Goal: Communication & Community: Answer question/provide support

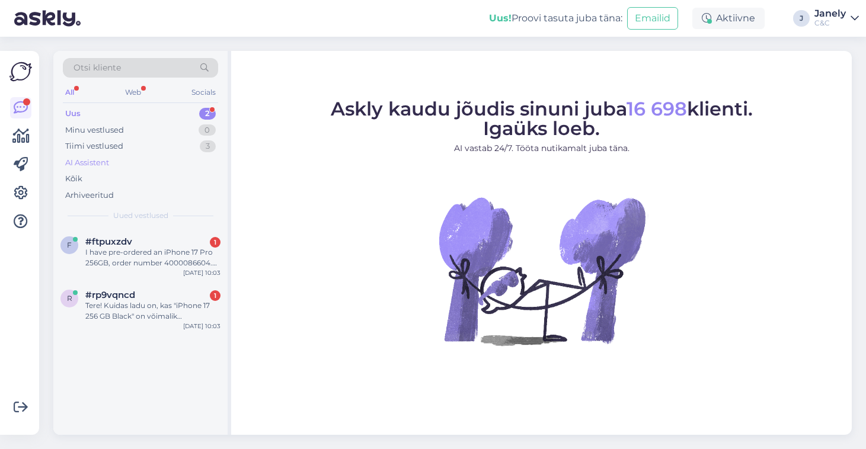
click at [155, 158] on div "AI Assistent" at bounding box center [140, 163] width 155 height 17
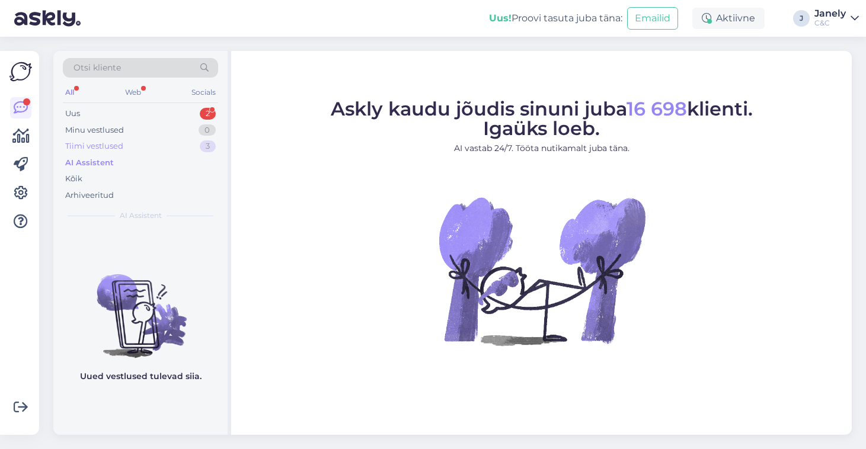
click at [117, 140] on div "Tiimi vestlused" at bounding box center [94, 146] width 58 height 12
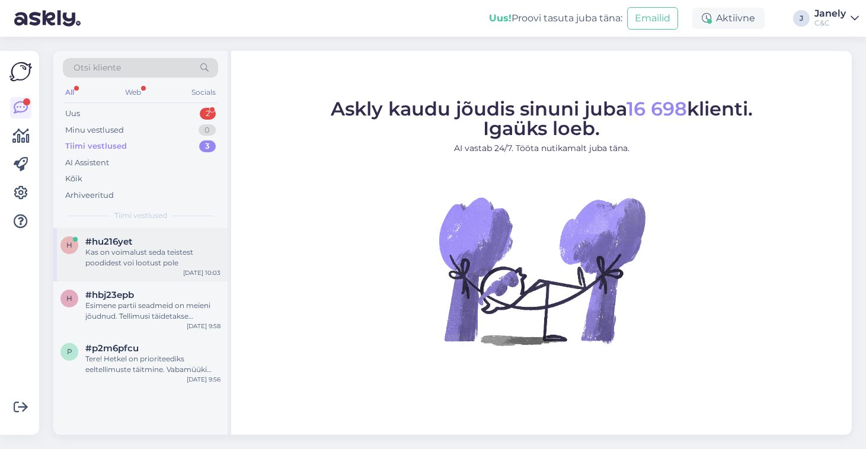
click at [159, 248] on div "Kas on voimalust seda teistest poodidest voi lootust pole" at bounding box center [152, 257] width 135 height 21
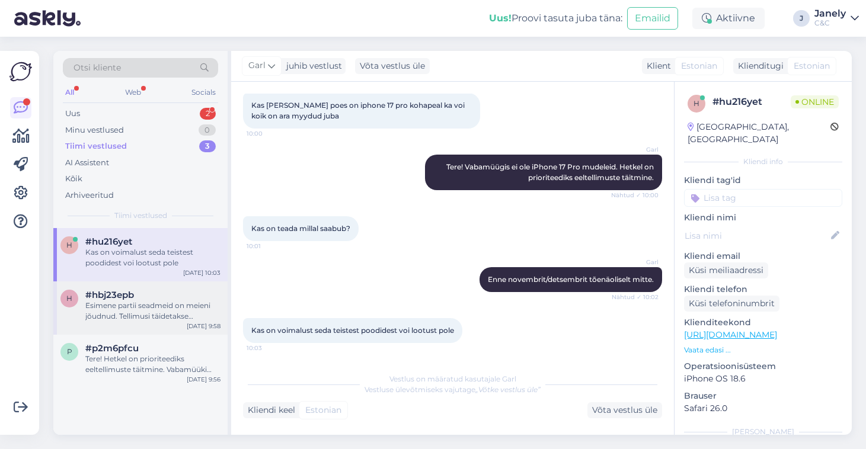
scroll to position [114, 0]
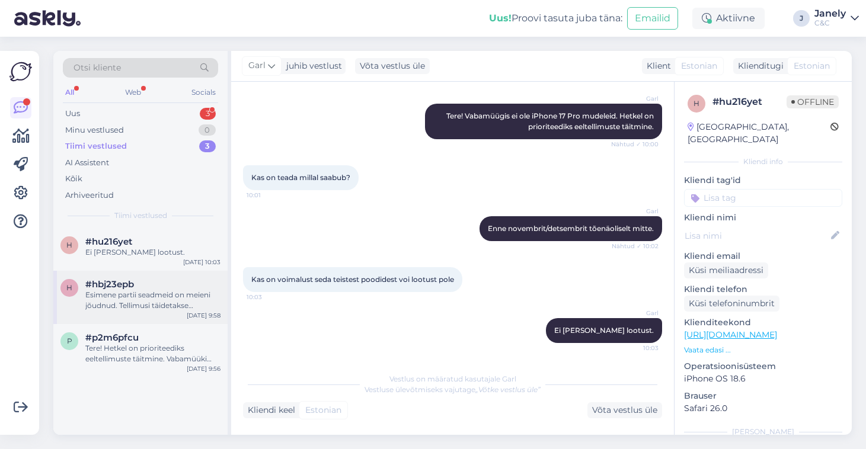
click at [203, 290] on div "Esimene partii seadmeid on meieni jõudnud. Tellimusi täidetakse virtuaaljärjeko…" at bounding box center [152, 300] width 135 height 21
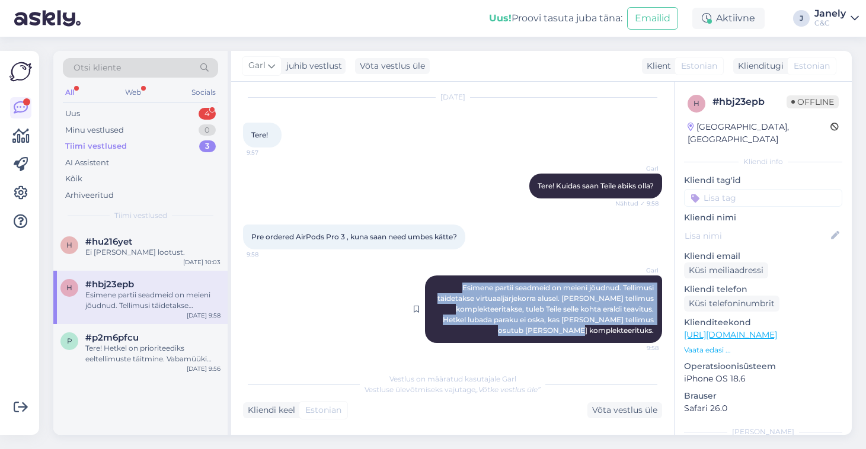
drag, startPoint x: 453, startPoint y: 284, endPoint x: 658, endPoint y: 339, distance: 212.9
click at [658, 339] on div "Garl Esimene partii seadmeid on meieni jõudnud. Tellimusi täidetakse virtuaaljä…" at bounding box center [543, 310] width 237 height 68
copy span "Esimene partii seadmeid on meieni jõudnud. Tellimusi täidetakse virtuaaljärjeko…"
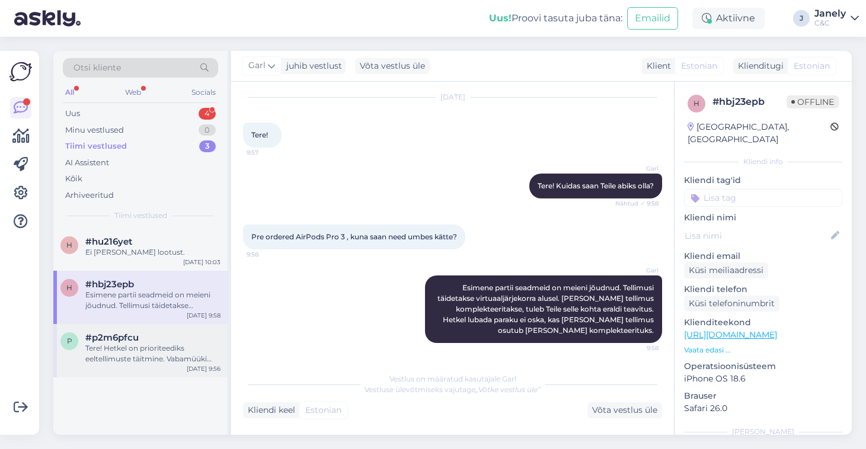
click at [138, 362] on div "Tere! Hetkel on prioriteediks eeltellimuste täitmine. Vabamüüki tõenäoliselt jõ…" at bounding box center [152, 353] width 135 height 21
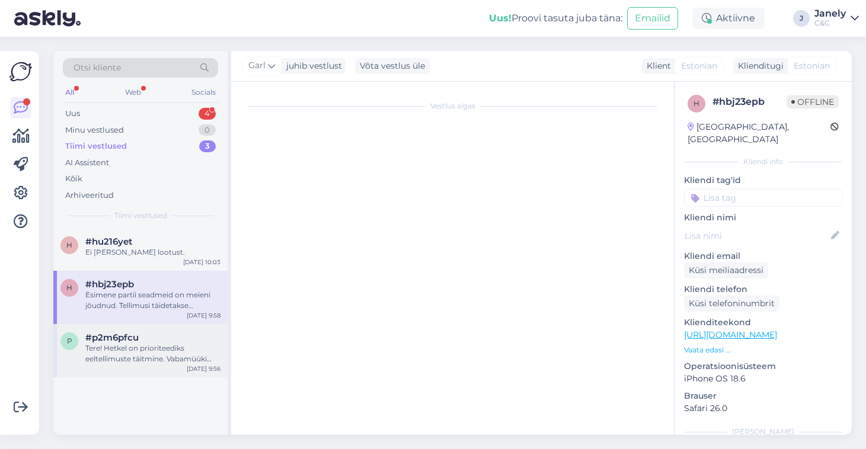
scroll to position [0, 0]
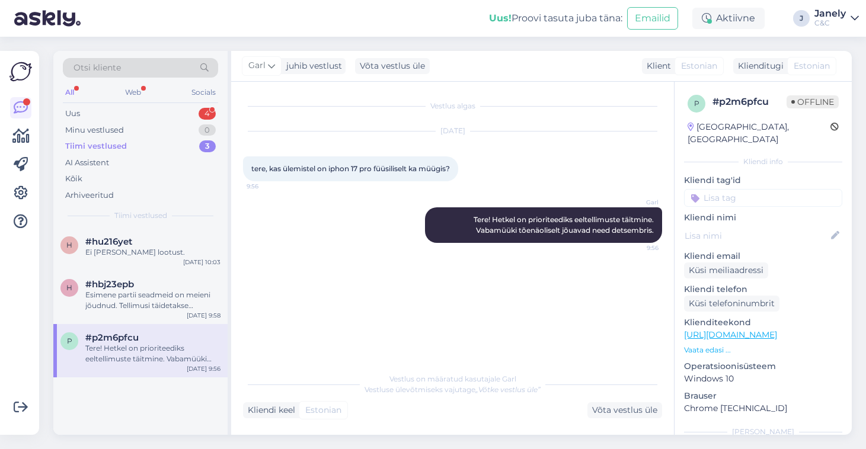
drag, startPoint x: 467, startPoint y: 217, endPoint x: 673, endPoint y: 233, distance: 206.3
click at [673, 233] on div "Vestlus algas [DATE] tere, kas ülemistel on iphon 17 pro füüsiliselt ka müügis?…" at bounding box center [452, 258] width 443 height 353
copy span "Tere! Hetkel on prioriteediks eeltellimuste täitmine. Vabamüüki tõenäoliselt jõ…"
click at [133, 112] on div "Uus 4" at bounding box center [140, 113] width 155 height 17
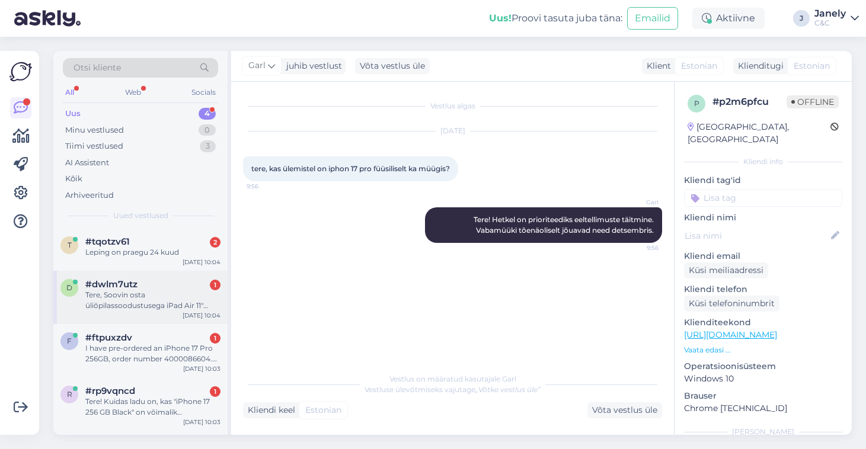
click at [165, 306] on div "Tere, Soovin osta üliõpilassoodustusega iPad Air 11" 2025 256GB WiFi+Cellular S…" at bounding box center [152, 300] width 135 height 21
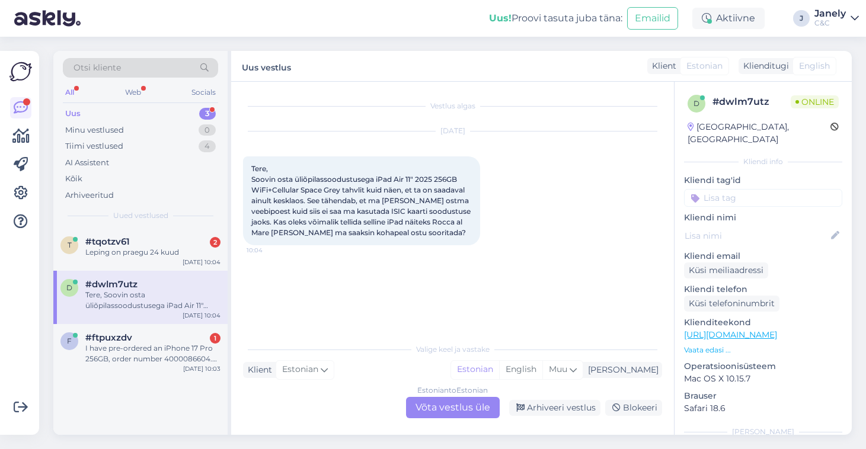
click at [191, 389] on div "t #tqotzv61 2 Leping on praegu 24 kuud [DATE] 10:04 d #dwlm7utz Tere, Soovin os…" at bounding box center [140, 331] width 174 height 207
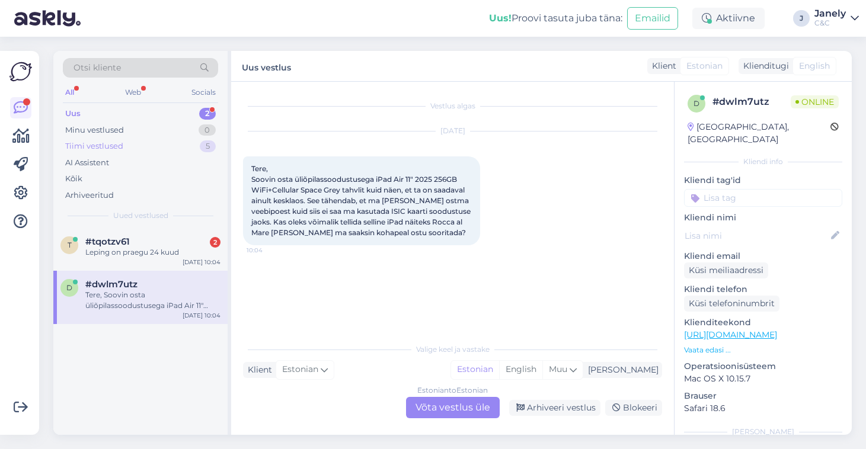
click at [164, 152] on div "Tiimi vestlused 5" at bounding box center [140, 146] width 155 height 17
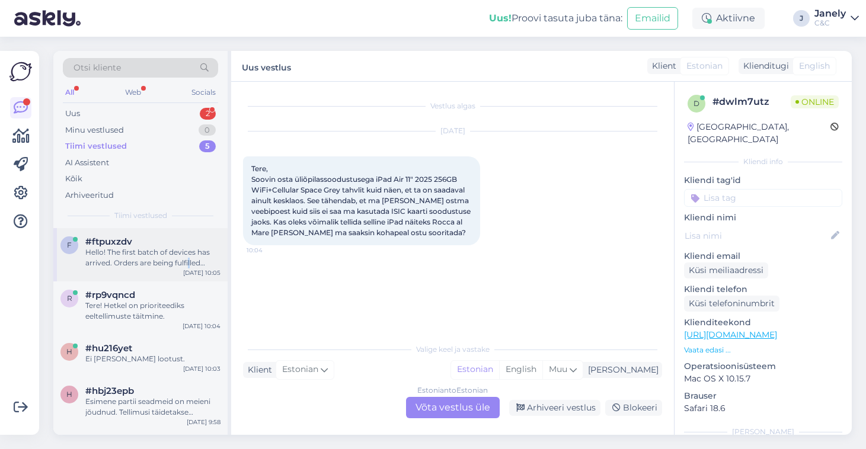
click at [189, 256] on div "Hello! The first batch of devices has arrived. Orders are being fulfilled based…" at bounding box center [152, 257] width 135 height 21
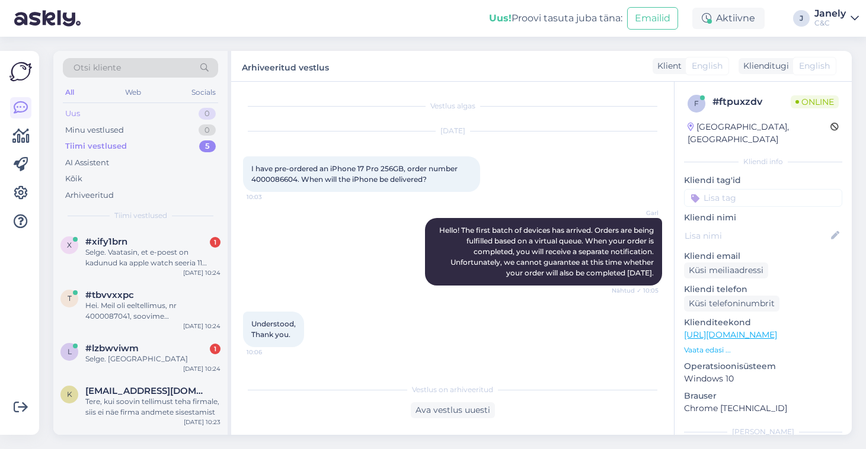
click at [178, 115] on div "Uus 0" at bounding box center [140, 113] width 155 height 17
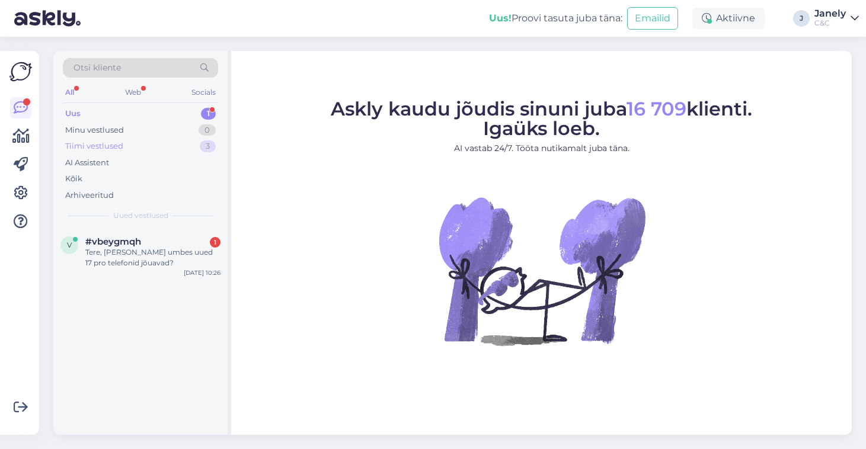
click at [144, 149] on div "Tiimi vestlused 3" at bounding box center [140, 146] width 155 height 17
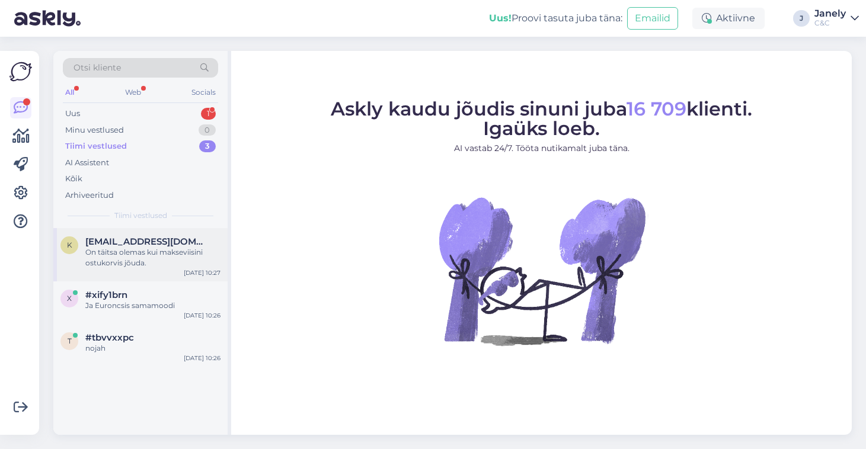
click at [169, 253] on div "On täitsa olemas kui makseviisini ostukorvis jõuda." at bounding box center [152, 257] width 135 height 21
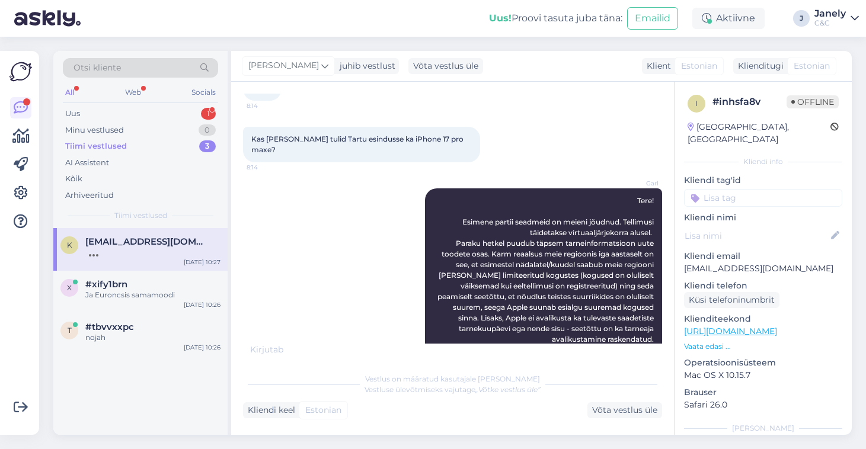
scroll to position [443, 0]
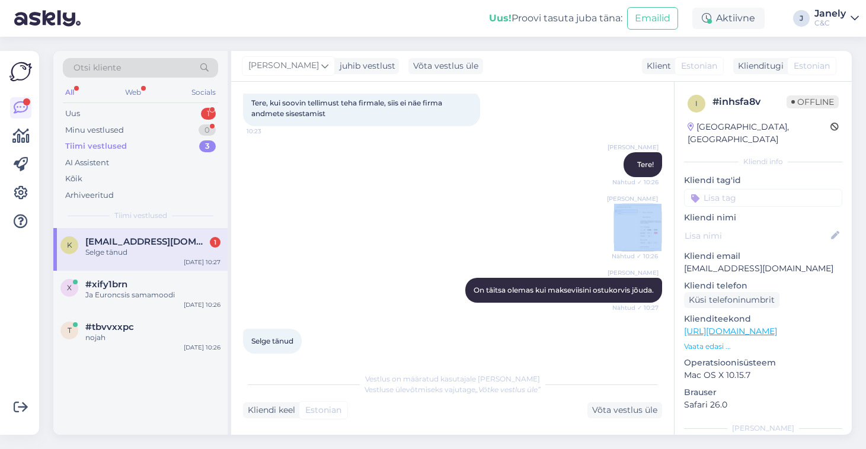
drag, startPoint x: 625, startPoint y: 188, endPoint x: 643, endPoint y: 218, distance: 34.9
click at [643, 218] on div "Vestlus algas Sep 19 2025 Tere 8:14 Kas täna tulid Tartu esindusse ka iPhone 17…" at bounding box center [458, 225] width 430 height 262
click at [555, 212] on div "Ross Nähtud ✓ 10:26" at bounding box center [452, 227] width 419 height 75
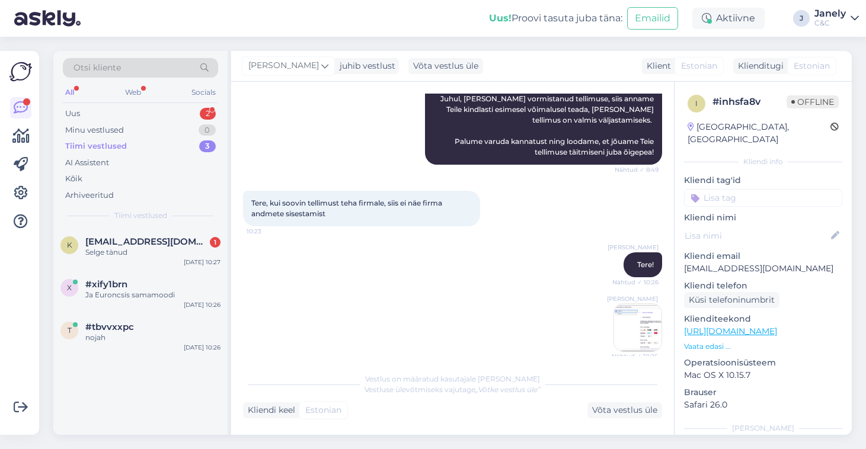
scroll to position [341, 0]
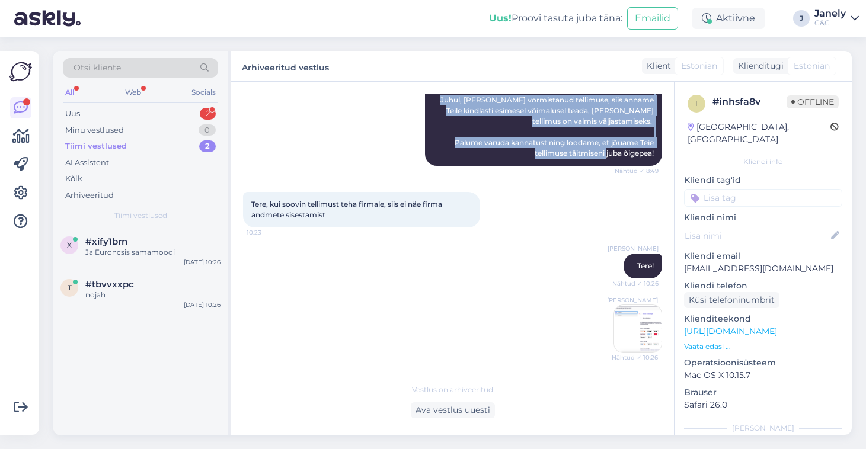
drag, startPoint x: 630, startPoint y: 182, endPoint x: 654, endPoint y: 143, distance: 45.2
click at [654, 143] on div "Garl Tere! Esimene partii seadmeid on meieni jõudnud. Tellimusi täidetakse virt…" at bounding box center [543, 47] width 237 height 238
copy span "Tere! Esimene partii seadmeid on meieni jõudnud. Tellimusi täidetakse virtuaalj…"
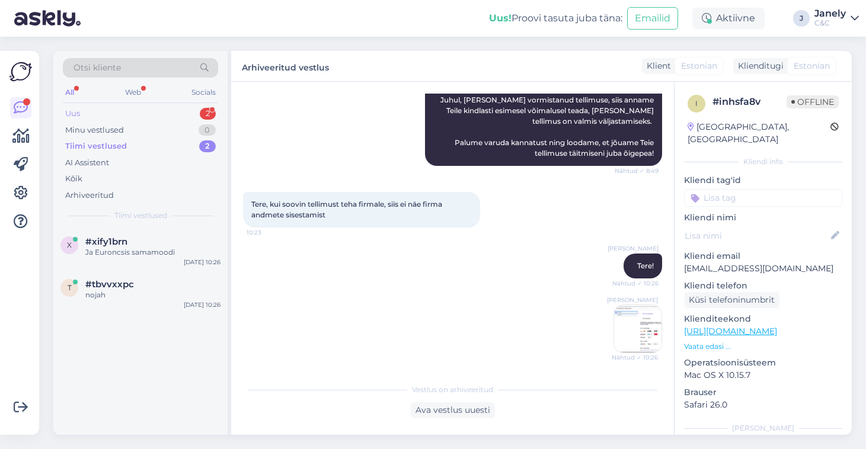
click at [177, 109] on div "Uus 2" at bounding box center [140, 113] width 155 height 17
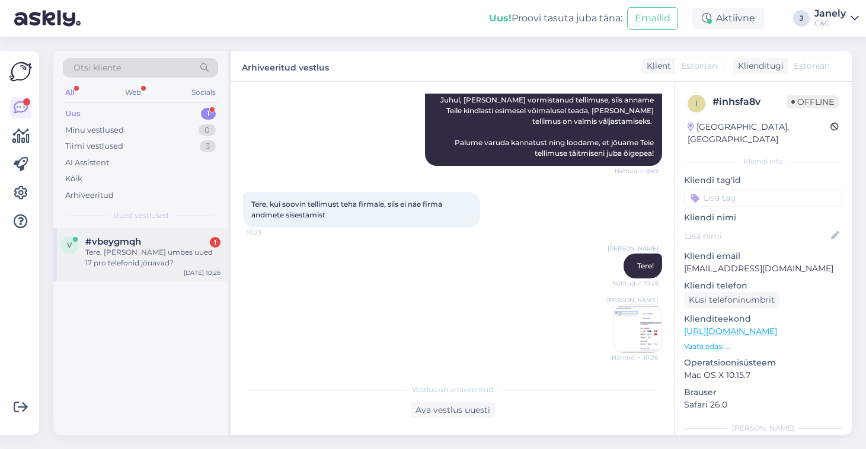
click at [176, 247] on div "Tere, millal umbes uued 17 pro telefonid jõuavad?" at bounding box center [152, 257] width 135 height 21
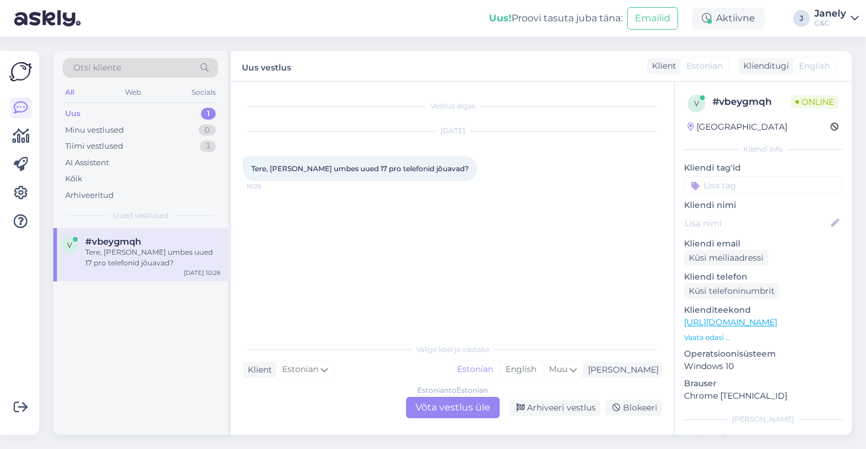
click at [462, 412] on div "Estonian to Estonian Võta vestlus üle" at bounding box center [453, 407] width 94 height 21
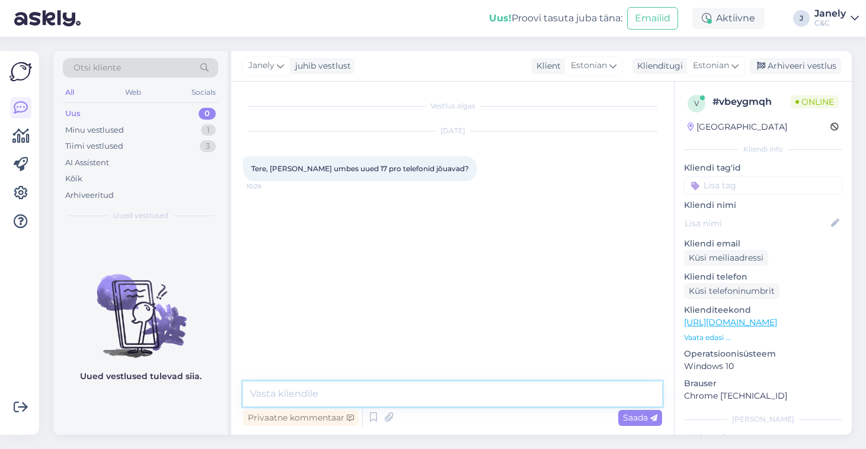
click at [425, 401] on textarea at bounding box center [452, 394] width 419 height 25
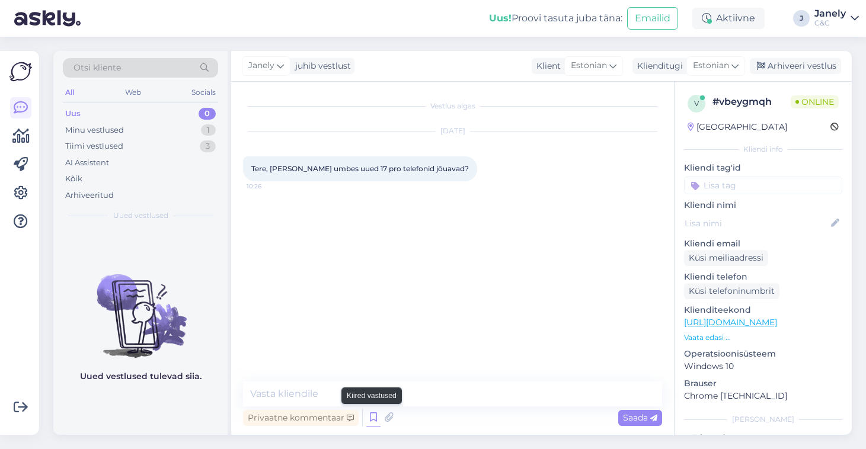
click at [374, 421] on icon at bounding box center [373, 418] width 14 height 18
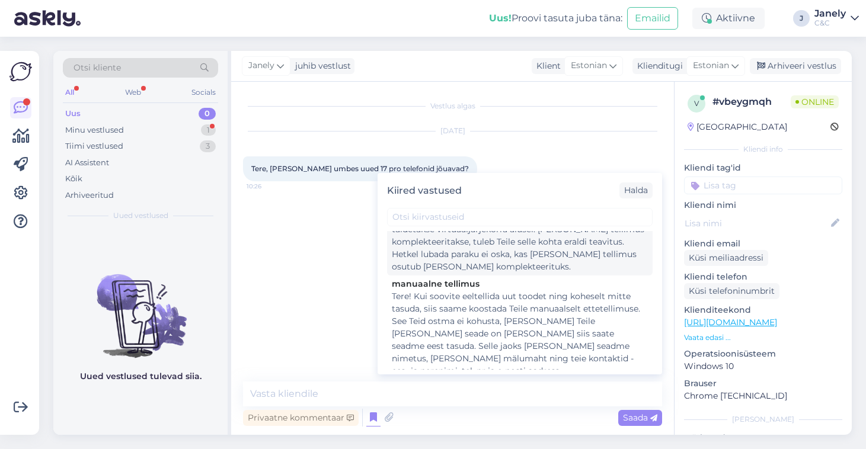
scroll to position [37, 0]
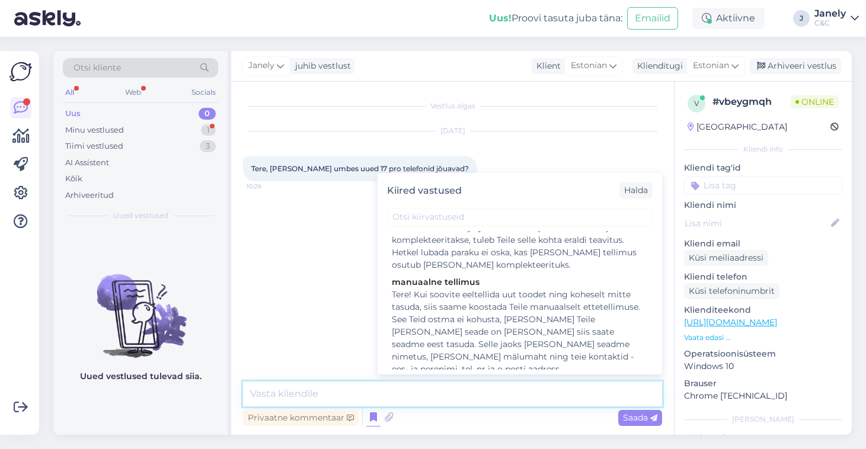
click at [347, 396] on textarea at bounding box center [452, 394] width 419 height 25
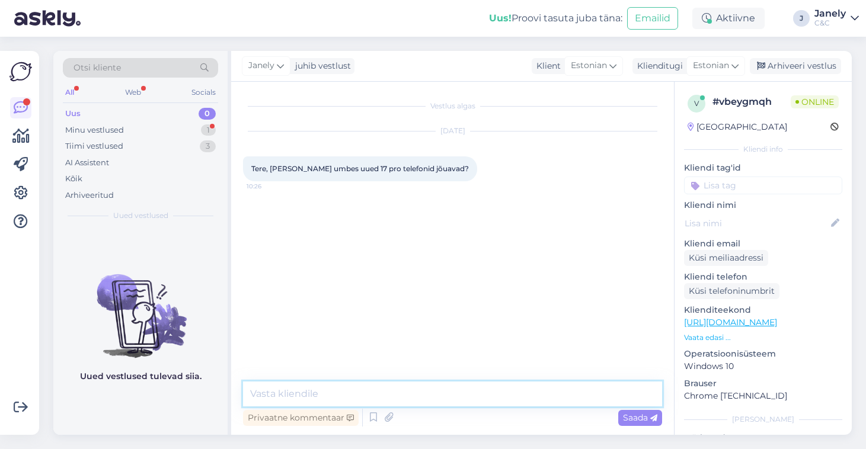
paste textarea "Tere! Esimene partii seadmeid on meieni jõudnud. Tellimusi täidetakse virtuaalj…"
type textarea "Tere! Esimene partii seadmeid on meieni jõudnud. Tellimusi täidetakse virtuaalj…"
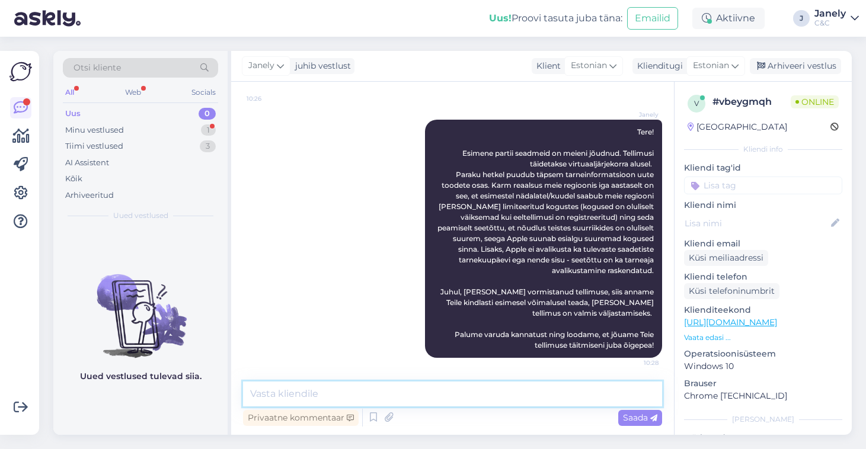
scroll to position [88, 0]
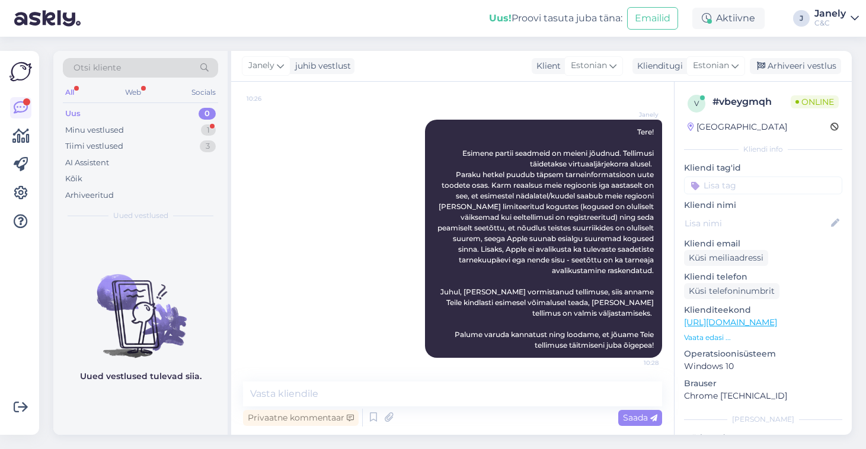
click at [396, 25] on div "Uus! Proovi tasuta juba täna: Emailid Aktiivne J Janely C&C" at bounding box center [433, 18] width 866 height 37
click at [469, 41] on div "Otsi kliente All Web Socials Uus 0 Minu vestlused 1 Tiimi vestlused 3 AI Assist…" at bounding box center [455, 243] width 819 height 412
click at [175, 130] on div "Minu vestlused 1" at bounding box center [140, 130] width 155 height 17
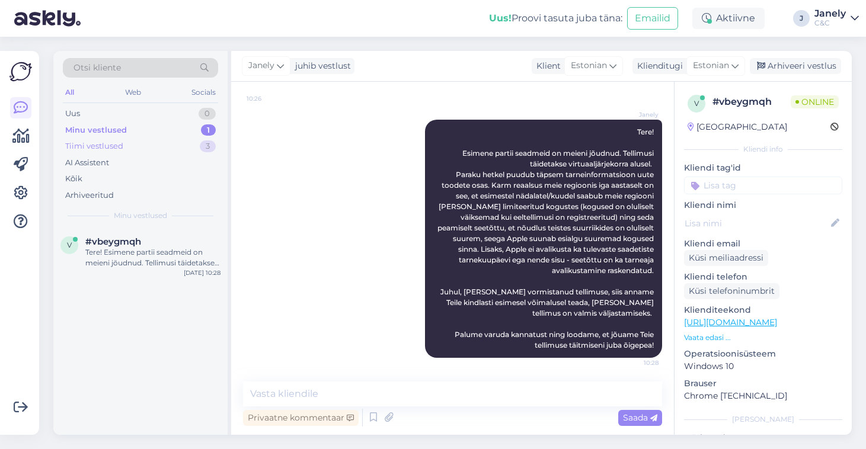
click at [175, 143] on div "Tiimi vestlused 3" at bounding box center [140, 146] width 155 height 17
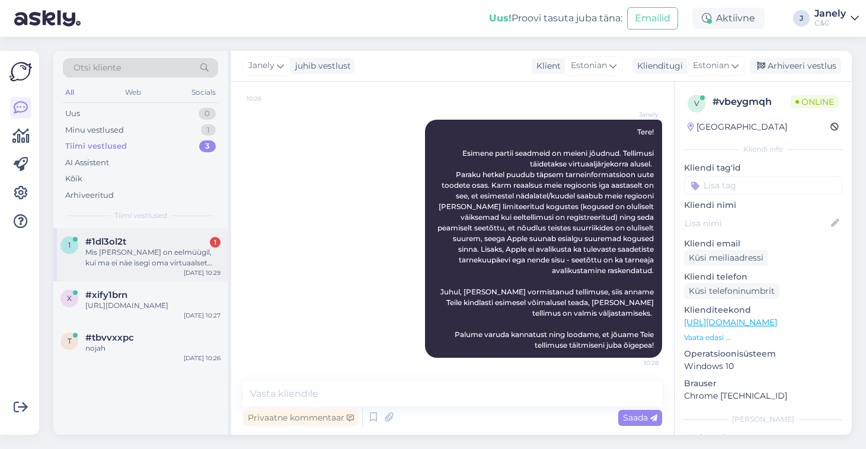
click at [177, 261] on div "Mis mõte on eelmüügil, kui ma ei näe isegi oma virtuaalset järjekorda?" at bounding box center [152, 257] width 135 height 21
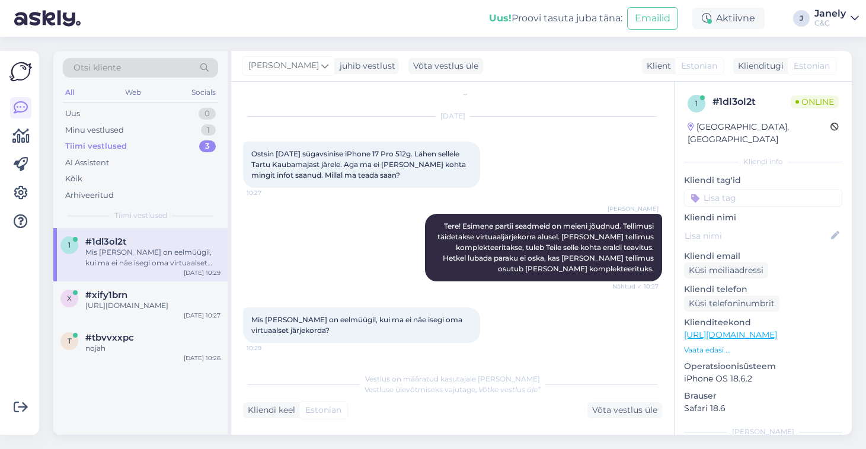
click at [195, 393] on div "1 #1dl3ol2t Mis mõte on eelmüügil, kui ma ei näe isegi oma virtuaalset järjekor…" at bounding box center [140, 331] width 174 height 207
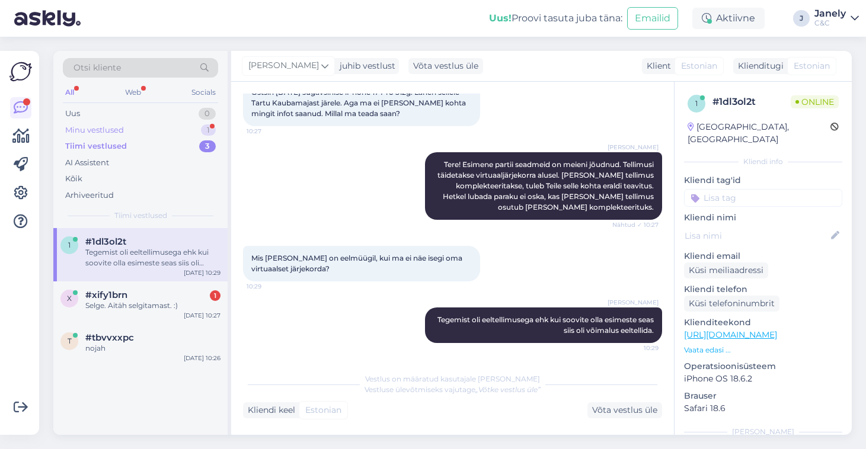
click at [153, 126] on div "Minu vestlused 1" at bounding box center [140, 130] width 155 height 17
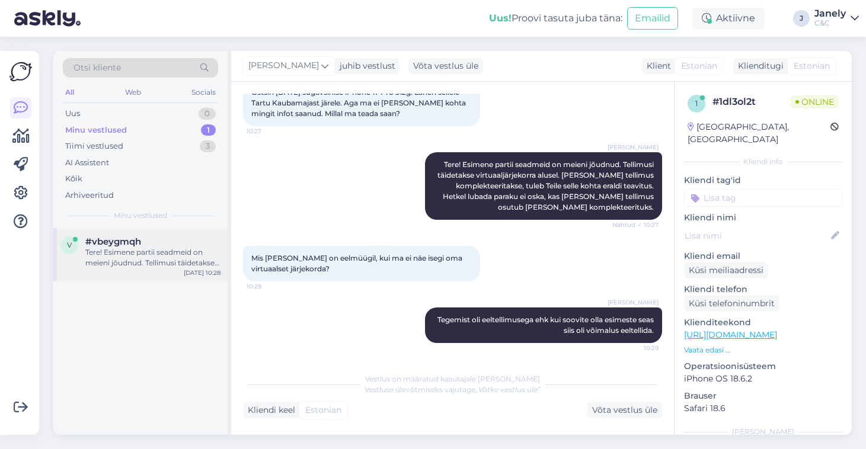
click at [187, 271] on div "Sep 19 10:28" at bounding box center [202, 272] width 37 height 9
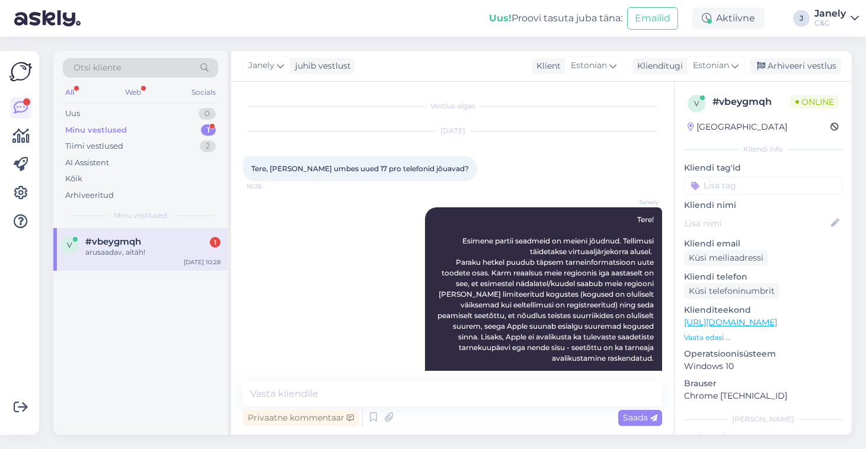
scroll to position [139, 0]
